Goal: Find specific page/section: Find specific page/section

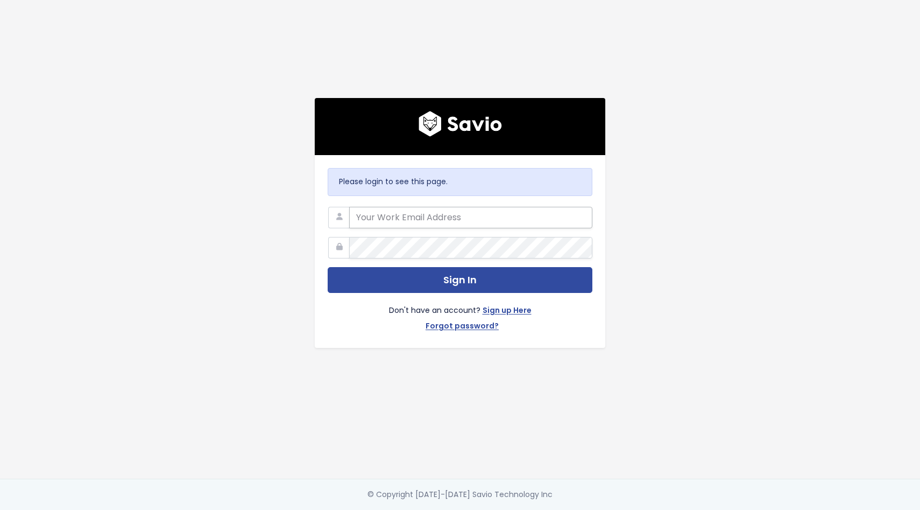
click at [421, 212] on input "email" at bounding box center [470, 218] width 243 height 22
type input "gabriella@nextpatient.co"
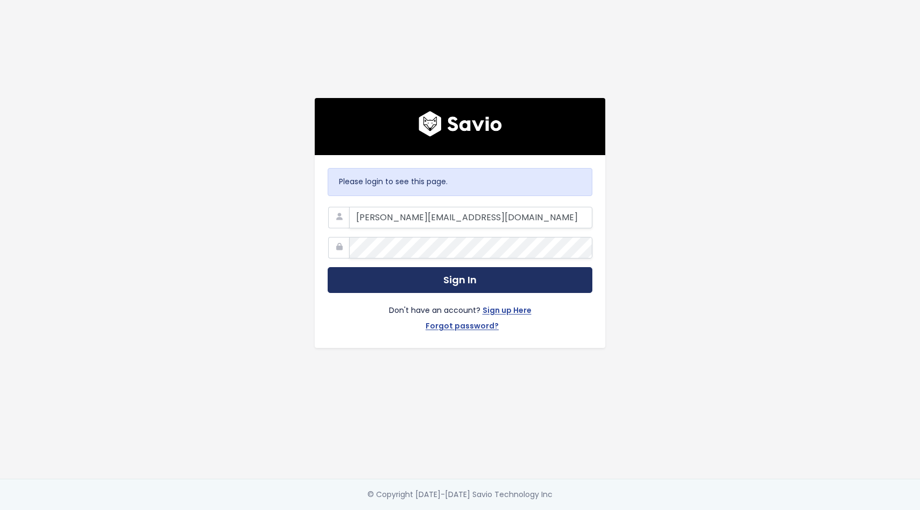
click at [379, 284] on button "Sign In" at bounding box center [460, 280] width 265 height 26
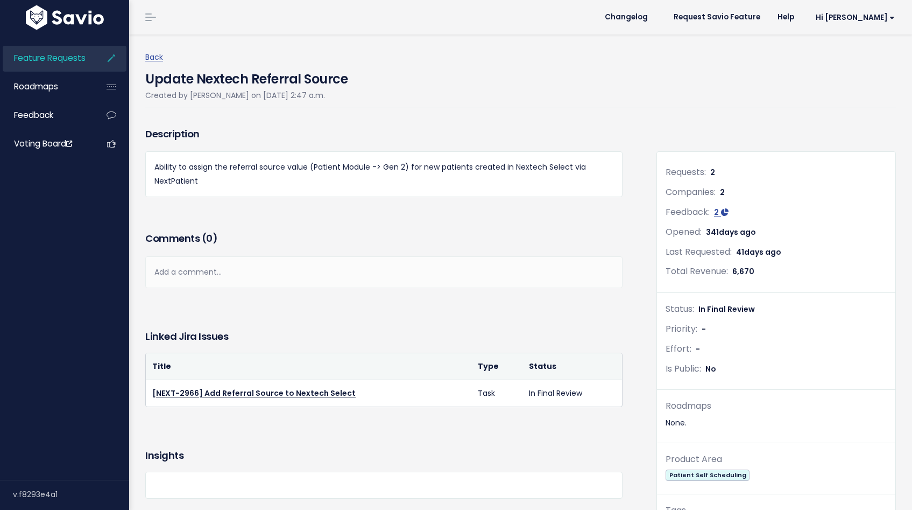
click at [40, 130] on ul "Feature Requests Roadmaps Feedback Voting Board" at bounding box center [65, 101] width 124 height 111
click at [35, 123] on link "Feedback" at bounding box center [46, 115] width 87 height 25
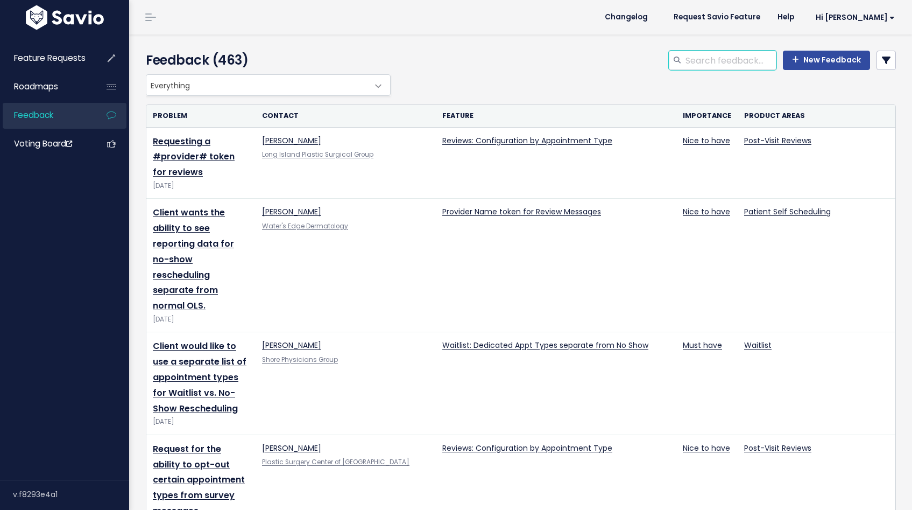
click at [746, 57] on input "search" at bounding box center [731, 60] width 92 height 19
type input "email"
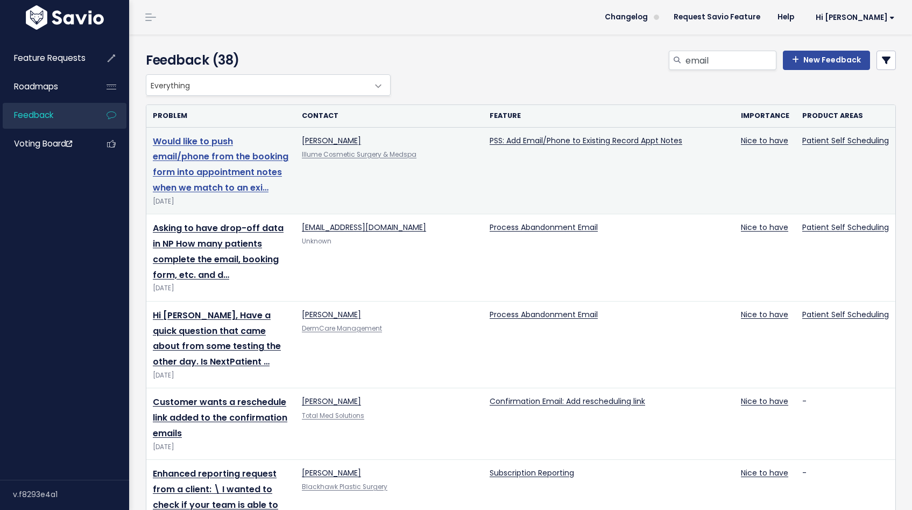
click at [245, 158] on link "Would like to push email/phone from the booking form into appointment notes whe…" at bounding box center [221, 164] width 136 height 59
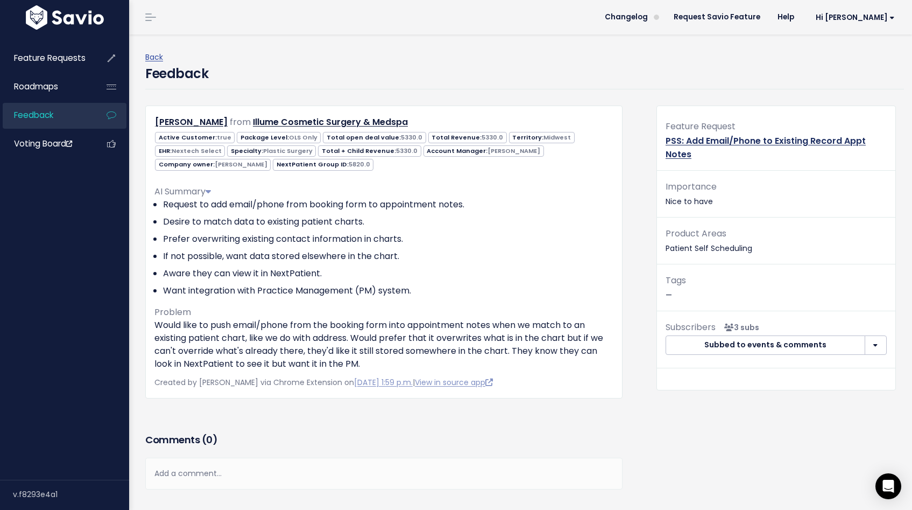
click at [731, 139] on link "PSS: Add Email/Phone to Existing Record Appt Notes" at bounding box center [766, 148] width 200 height 26
